Goal: Task Accomplishment & Management: Manage account settings

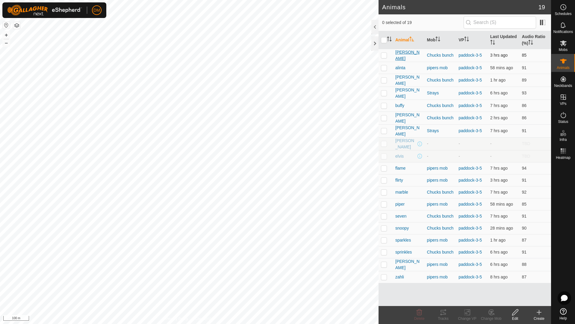
click at [398, 54] on span "[PERSON_NAME]" at bounding box center [408, 55] width 27 height 13
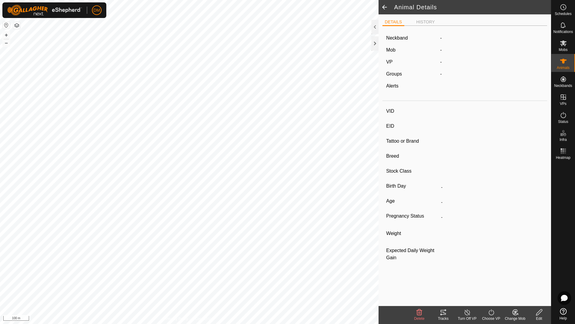
type input "[PERSON_NAME]"
type input "-"
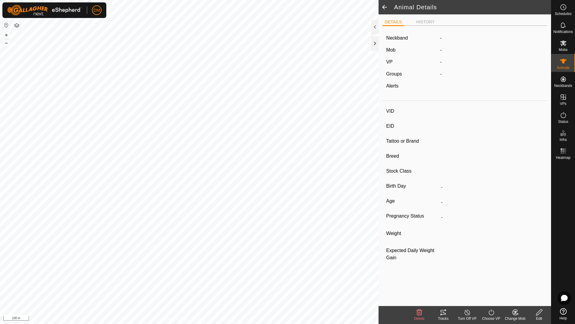
type input "08/2024"
type input "1 year"
type input "0 kg"
type input "-"
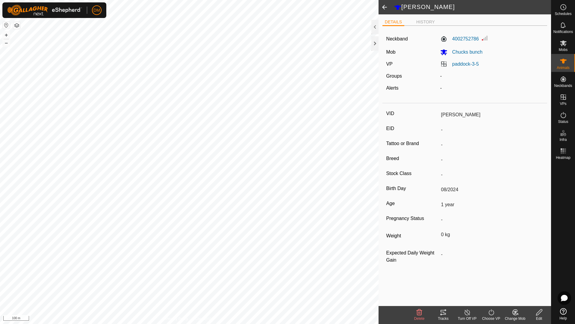
click at [540, 312] on icon at bounding box center [539, 312] width 6 height 6
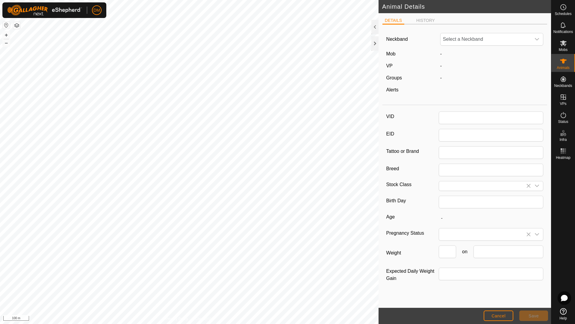
type input "[PERSON_NAME]"
type input "08/2024"
type input "1 year"
type input "0"
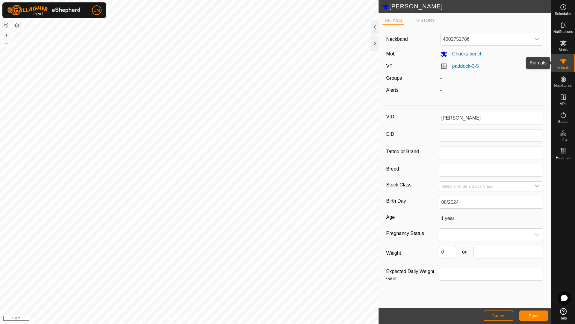
click at [560, 62] on icon at bounding box center [563, 60] width 7 height 7
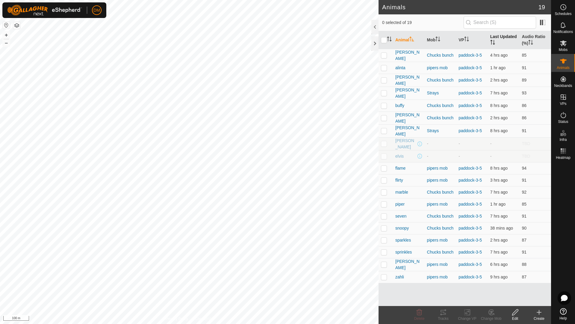
click at [505, 38] on th "Last Updated" at bounding box center [504, 40] width 32 height 18
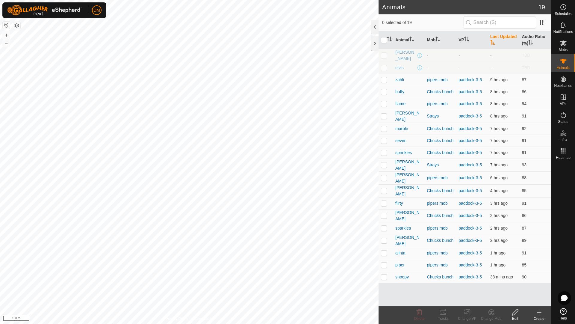
click at [505, 38] on th "Last Updated" at bounding box center [504, 40] width 32 height 18
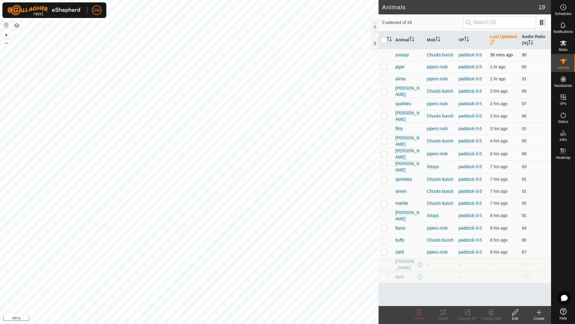
click at [384, 56] on p-checkbox at bounding box center [384, 54] width 6 height 5
checkbox input "true"
click at [382, 66] on p-checkbox at bounding box center [384, 66] width 6 height 5
click at [385, 65] on p-checkbox at bounding box center [384, 66] width 6 height 5
checkbox input "false"
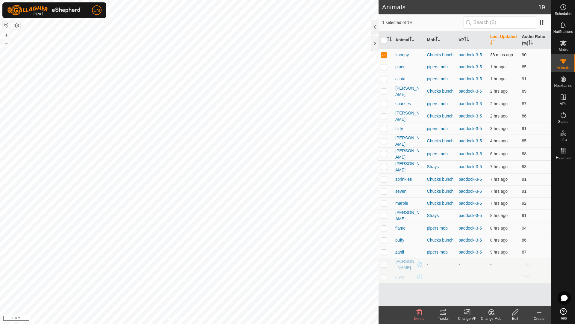
click at [384, 56] on p-checkbox at bounding box center [384, 54] width 6 height 5
checkbox input "false"
click at [373, 43] on div at bounding box center [374, 43] width 7 height 14
